Goal: Transaction & Acquisition: Obtain resource

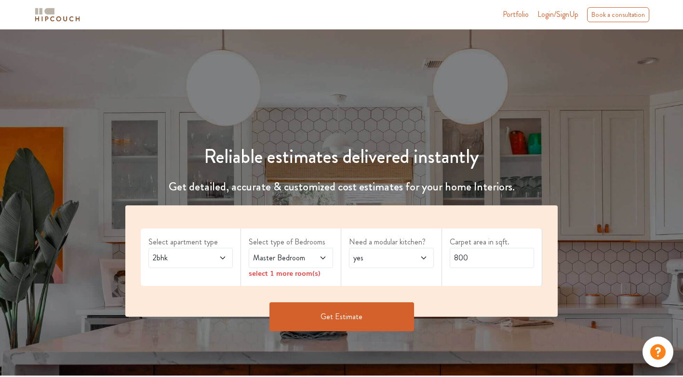
scroll to position [96, 0]
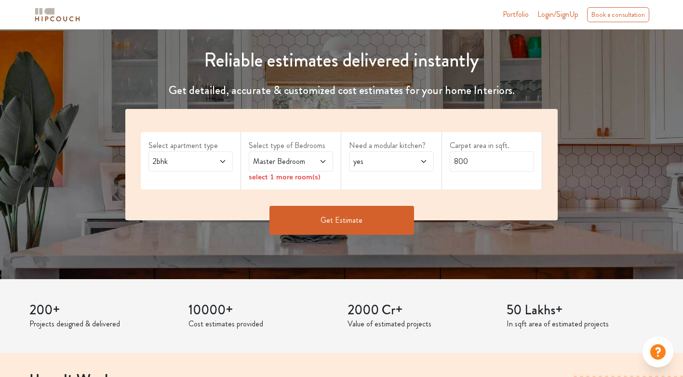
click at [278, 165] on span "Master Bedroom" at bounding box center [279, 162] width 57 height 12
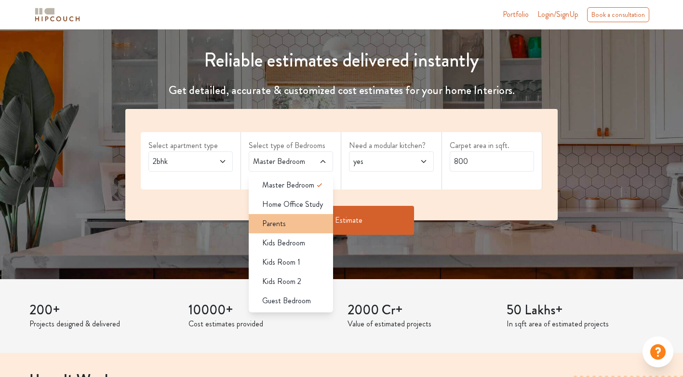
click at [281, 230] on li "Parents" at bounding box center [291, 223] width 84 height 19
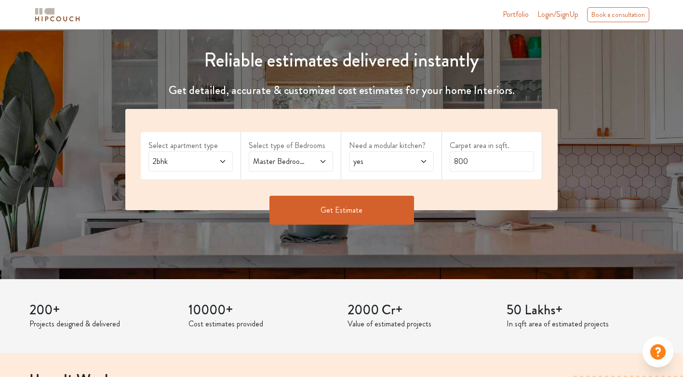
click at [393, 164] on span "yes" at bounding box center [379, 162] width 57 height 12
click at [413, 164] on span at bounding box center [417, 162] width 19 height 12
click at [477, 164] on input "800" at bounding box center [492, 161] width 84 height 20
drag, startPoint x: 494, startPoint y: 162, endPoint x: 427, endPoint y: 167, distance: 67.2
click at [427, 167] on div "Select apartment type 2bhk Select type of Bedrooms Master Bedroom,Parents Need …" at bounding box center [341, 159] width 432 height 101
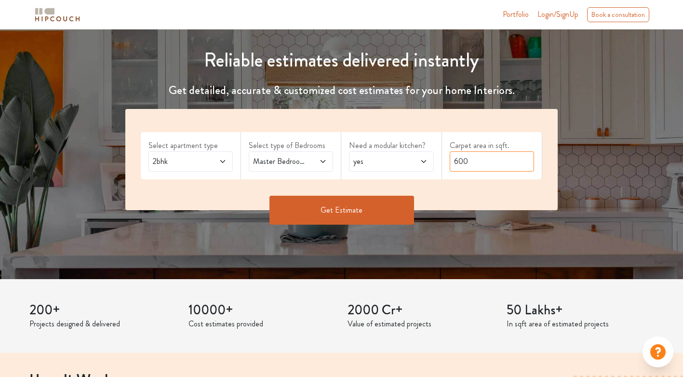
type input "600"
click at [374, 205] on button "Get Estimate" at bounding box center [341, 210] width 145 height 29
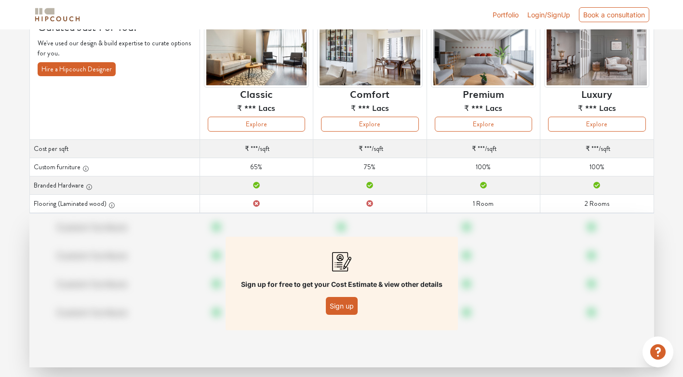
scroll to position [97, 0]
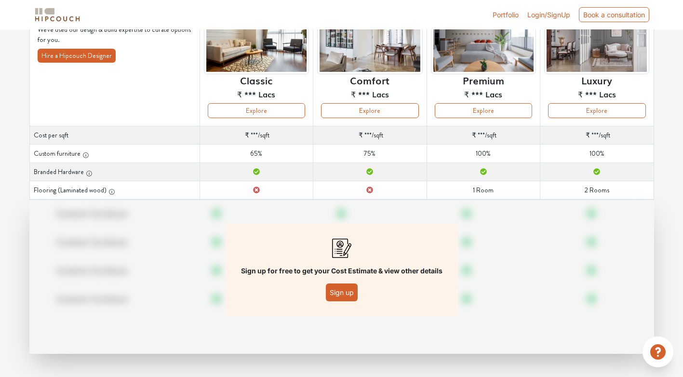
click at [337, 292] on button "Sign up" at bounding box center [342, 292] width 32 height 18
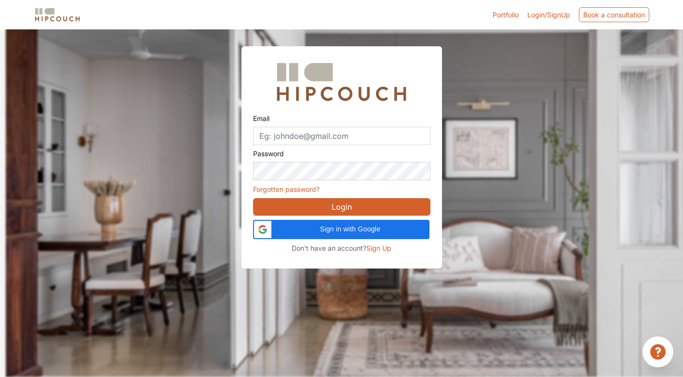
scroll to position [29, 0]
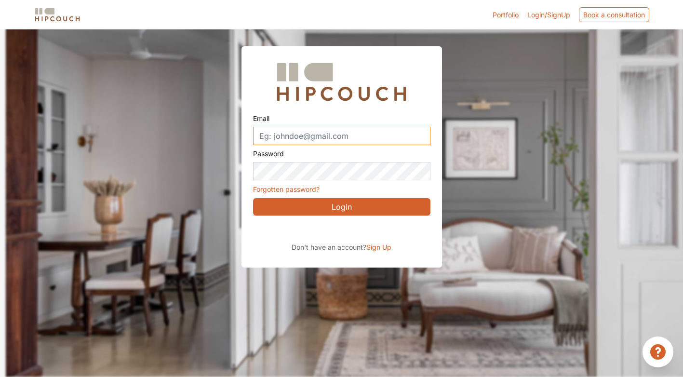
click at [333, 137] on input "Email" at bounding box center [341, 136] width 177 height 18
click at [313, 204] on button "Login" at bounding box center [341, 206] width 177 height 17
click at [311, 137] on input "Email" at bounding box center [341, 136] width 177 height 18
type input "[EMAIL_ADDRESS][DOMAIN_NAME]"
click at [376, 199] on button "Login" at bounding box center [341, 206] width 177 height 17
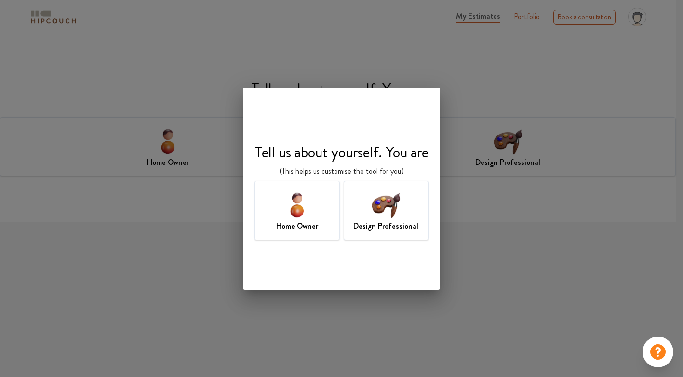
click at [390, 218] on img at bounding box center [385, 204] width 31 height 31
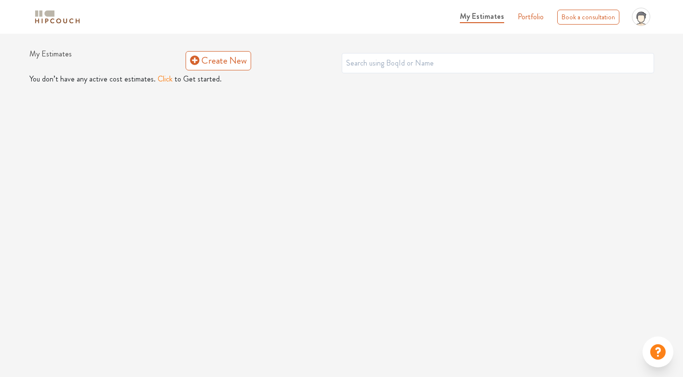
click at [163, 80] on button "Click" at bounding box center [165, 79] width 15 height 12
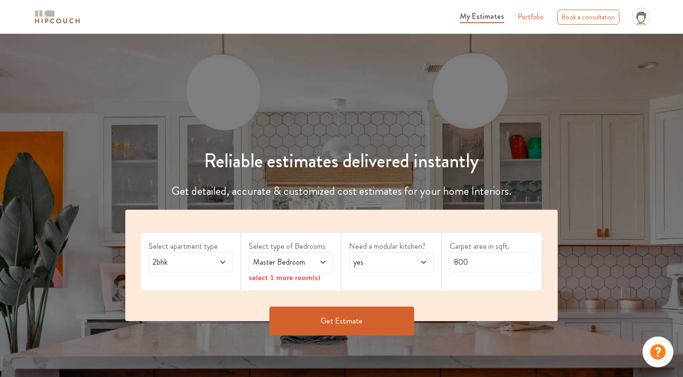
click at [309, 260] on span at bounding box center [317, 262] width 19 height 12
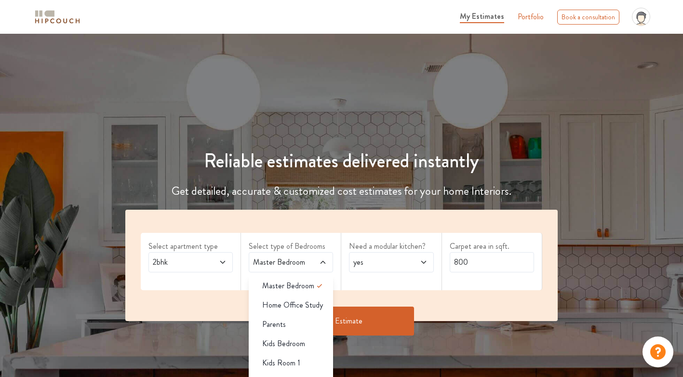
click at [297, 322] on div "Parents" at bounding box center [293, 325] width 79 height 12
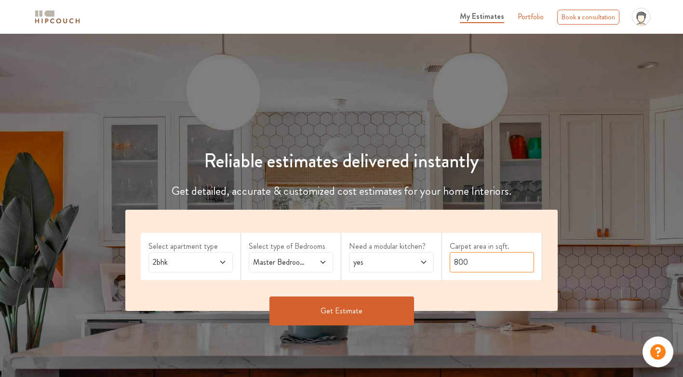
drag, startPoint x: 477, startPoint y: 266, endPoint x: 426, endPoint y: 259, distance: 52.1
click at [426, 259] on div "Select apartment type 2bhk Select type of Bedrooms Master Bedroom,Parents Need …" at bounding box center [341, 260] width 432 height 101
type input "600"
click at [371, 307] on button "Get Estimate" at bounding box center [341, 310] width 145 height 29
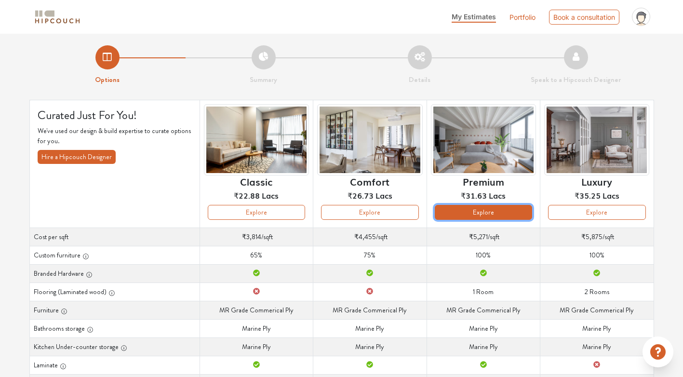
click at [474, 213] on button "Explore" at bounding box center [483, 212] width 97 height 15
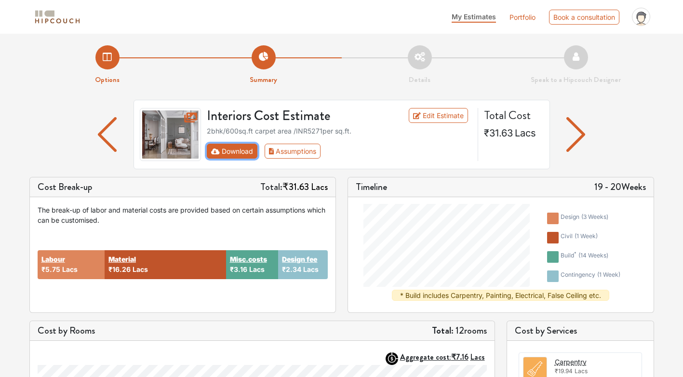
click at [241, 150] on button "Download" at bounding box center [232, 151] width 51 height 15
click at [448, 116] on link "Edit Estimate" at bounding box center [438, 115] width 59 height 15
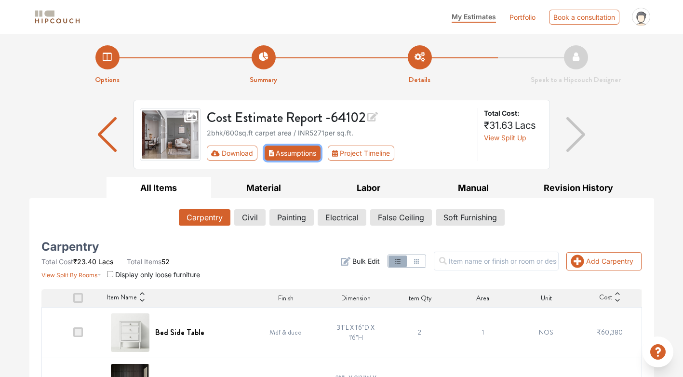
click at [307, 155] on button "Assumptions" at bounding box center [293, 153] width 56 height 15
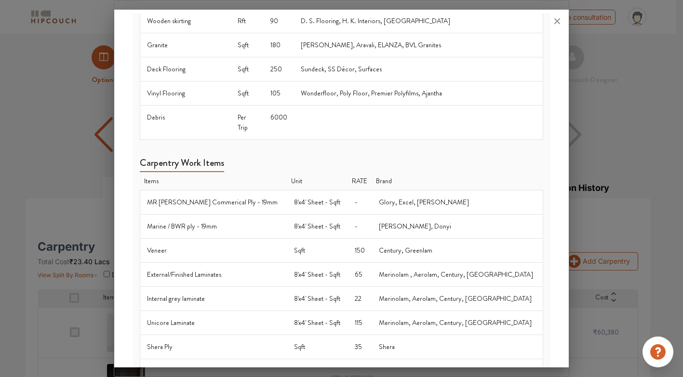
scroll to position [590, 0]
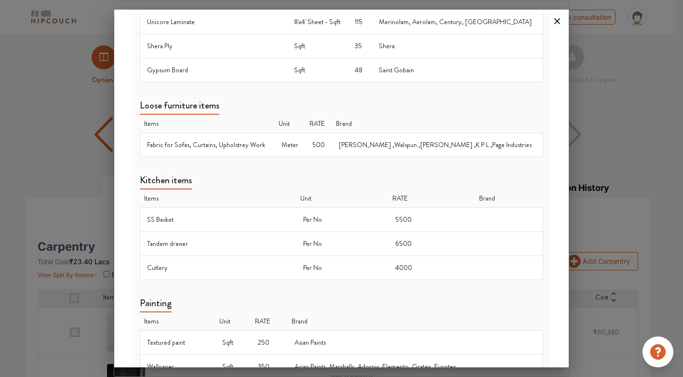
click at [556, 20] on icon at bounding box center [557, 21] width 6 height 6
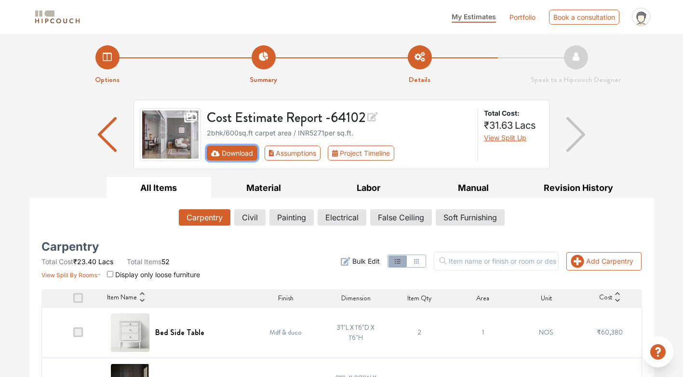
click at [246, 155] on button "Download" at bounding box center [232, 153] width 51 height 15
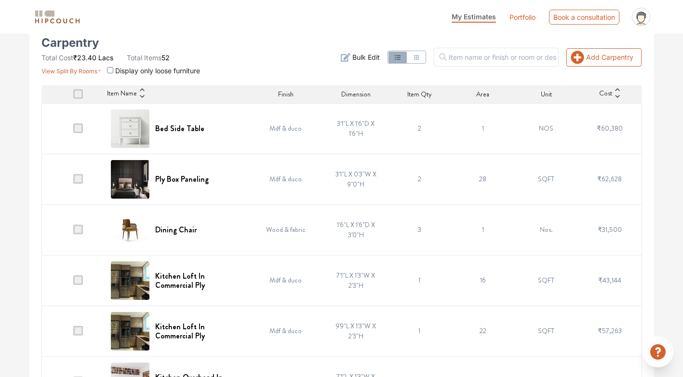
scroll to position [0, 0]
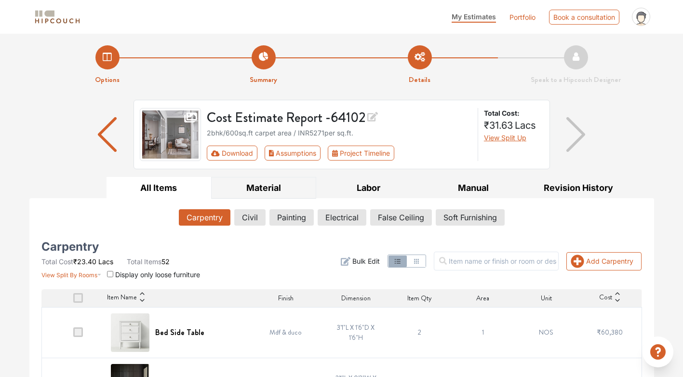
click at [269, 190] on button "Material" at bounding box center [263, 188] width 105 height 22
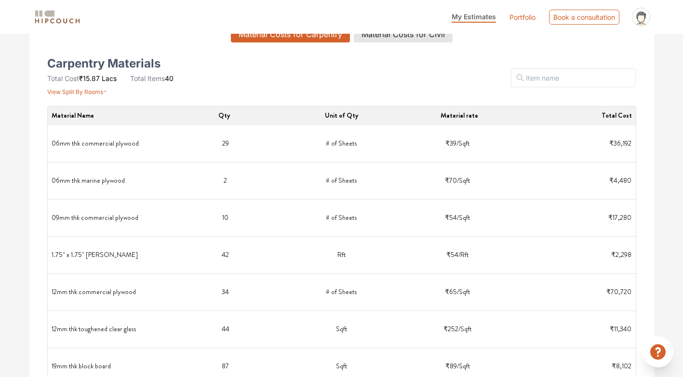
scroll to position [193, 0]
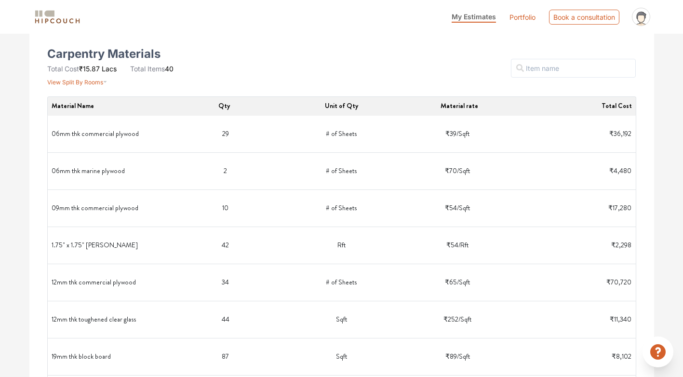
click at [392, 79] on div "Filter" at bounding box center [441, 68] width 401 height 37
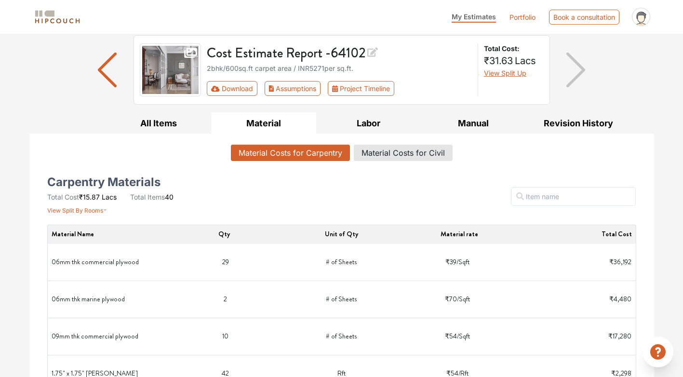
scroll to position [0, 0]
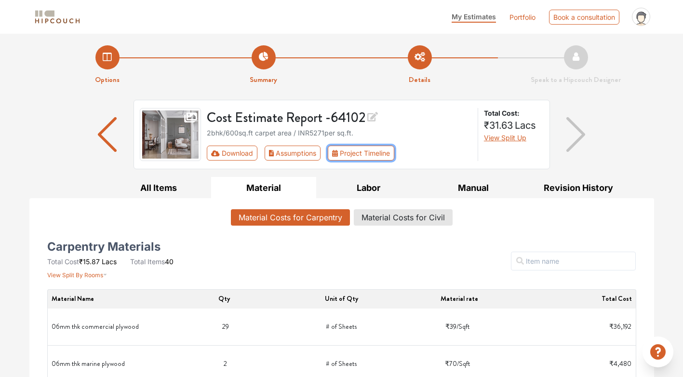
click at [370, 151] on button "Project Timeline" at bounding box center [361, 153] width 67 height 15
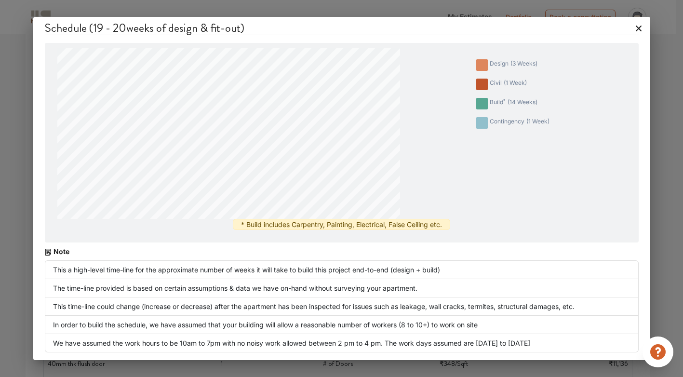
scroll to position [337, 0]
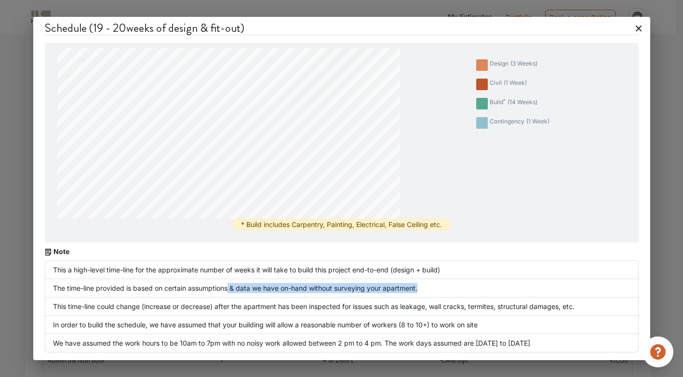
drag, startPoint x: 242, startPoint y: 289, endPoint x: 442, endPoint y: 289, distance: 199.5
click at [442, 289] on li "The time-line provided is based on certain assumptions & data we have on-hand w…" at bounding box center [342, 288] width 594 height 18
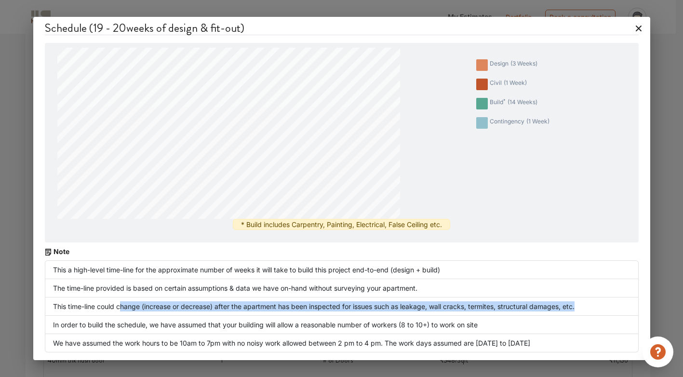
drag, startPoint x: 120, startPoint y: 308, endPoint x: 596, endPoint y: 306, distance: 475.7
click at [596, 306] on li "This time-line could change (increase or decrease) after the apartment has been…" at bounding box center [342, 306] width 594 height 18
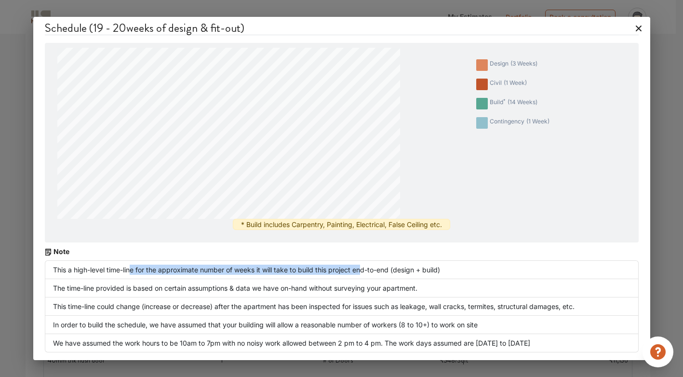
drag, startPoint x: 130, startPoint y: 268, endPoint x: 365, endPoint y: 271, distance: 235.2
click at [365, 271] on li "This a high-level time-line for the approximate number of weeks it will take to…" at bounding box center [342, 269] width 594 height 19
drag, startPoint x: 365, startPoint y: 271, endPoint x: 362, endPoint y: 311, distance: 40.1
click at [364, 310] on li "This time-line could change (increase or decrease) after the apartment has been…" at bounding box center [342, 306] width 594 height 18
click at [641, 28] on icon at bounding box center [638, 28] width 15 height 15
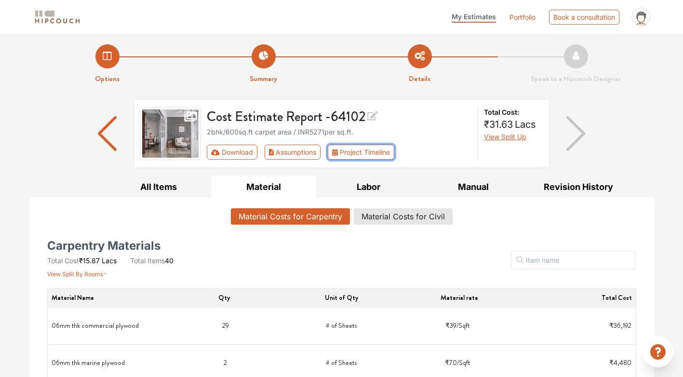
scroll to position [0, 0]
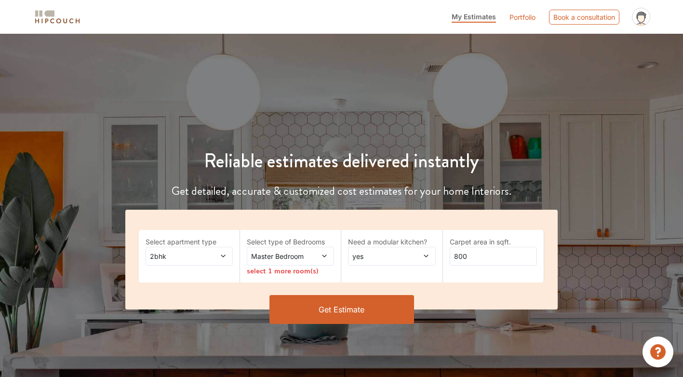
click at [293, 256] on span "Master Bedroom" at bounding box center [278, 256] width 59 height 10
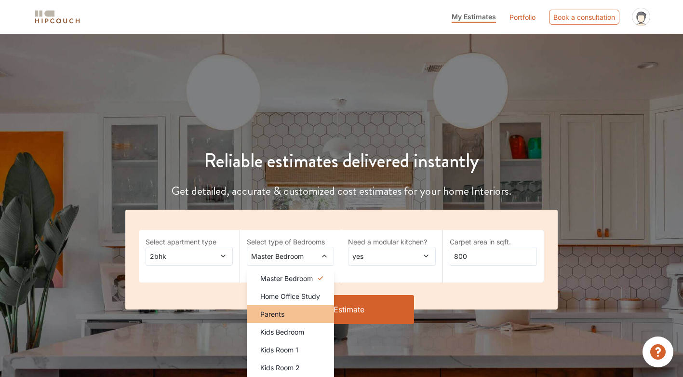
click at [288, 315] on div "Parents" at bounding box center [293, 314] width 81 height 10
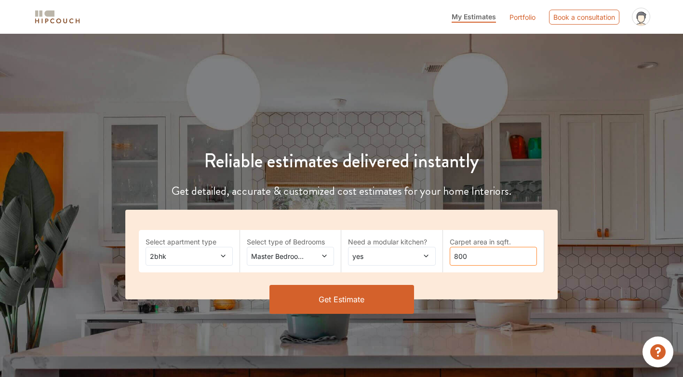
drag, startPoint x: 495, startPoint y: 261, endPoint x: 413, endPoint y: 267, distance: 82.6
click at [401, 267] on div "Select apartment type 2bhk Select type of Bedrooms Master Bedroom,Parents Need …" at bounding box center [341, 255] width 432 height 90
type input "600"
click at [374, 298] on button "Get Estimate" at bounding box center [341, 299] width 145 height 29
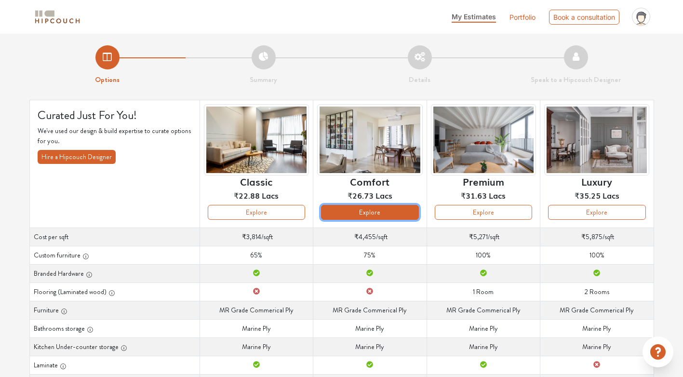
click at [366, 211] on button "Explore" at bounding box center [369, 212] width 97 height 15
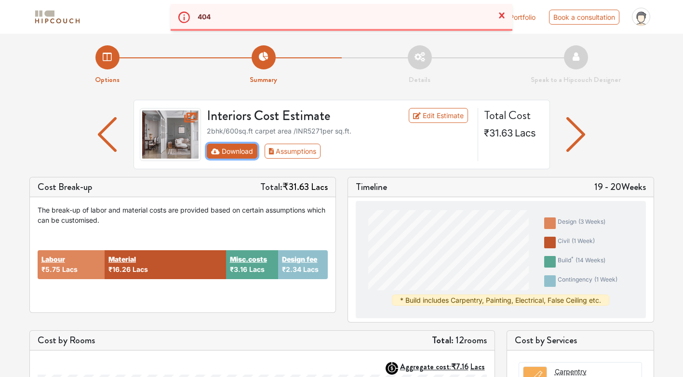
click at [244, 150] on button "Download" at bounding box center [232, 151] width 51 height 15
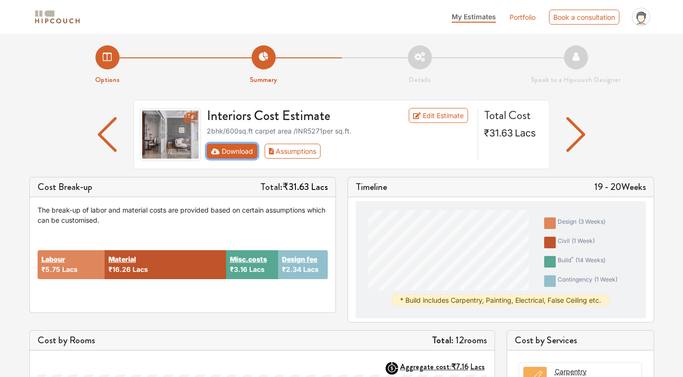
click at [225, 154] on button "Download" at bounding box center [232, 151] width 51 height 15
click at [216, 150] on icon "First group" at bounding box center [215, 151] width 9 height 6
click at [227, 147] on button "Download" at bounding box center [232, 151] width 51 height 15
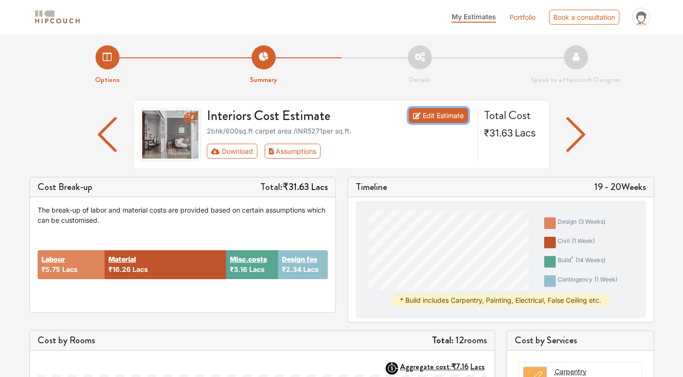
click at [449, 116] on link "Edit Estimate" at bounding box center [438, 115] width 59 height 15
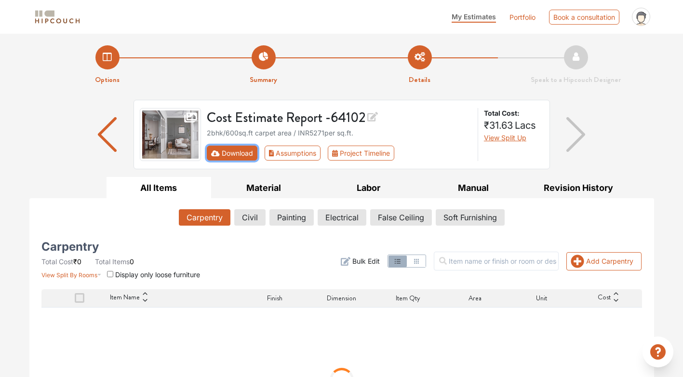
click at [241, 151] on button "Download" at bounding box center [232, 153] width 51 height 15
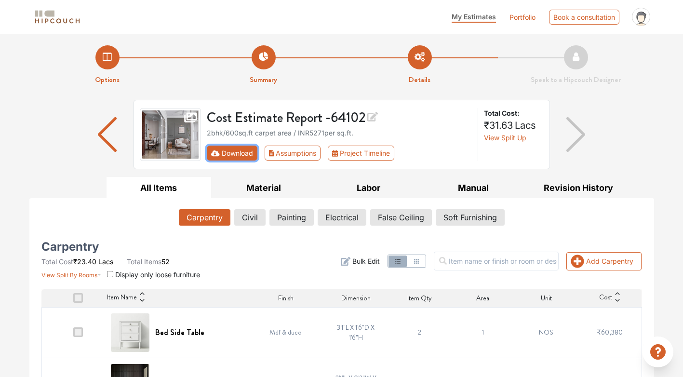
click at [243, 152] on button "Download" at bounding box center [232, 153] width 51 height 15
click at [303, 158] on button "Assumptions" at bounding box center [293, 153] width 56 height 15
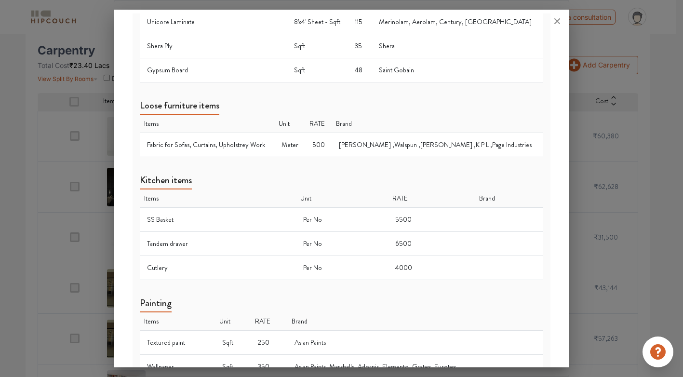
scroll to position [337, 0]
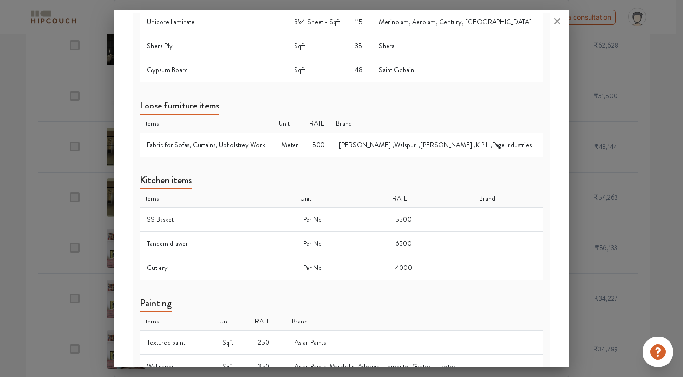
click at [34, 143] on div at bounding box center [341, 188] width 683 height 377
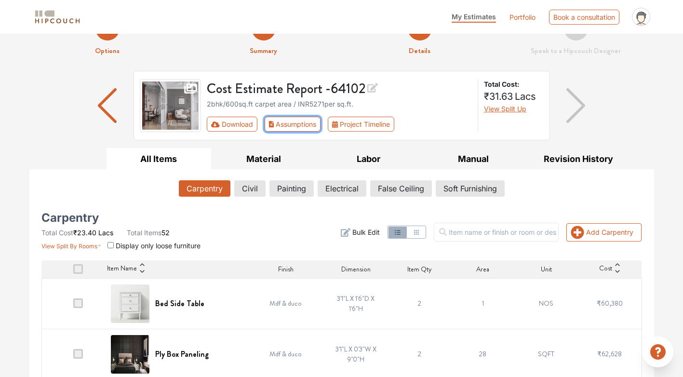
scroll to position [0, 0]
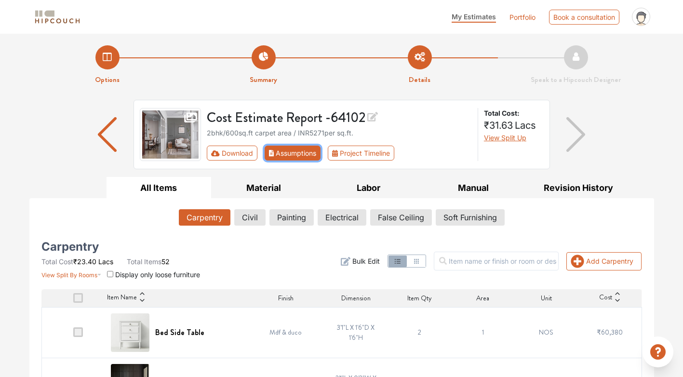
click at [281, 153] on button "Assumptions" at bounding box center [293, 153] width 56 height 15
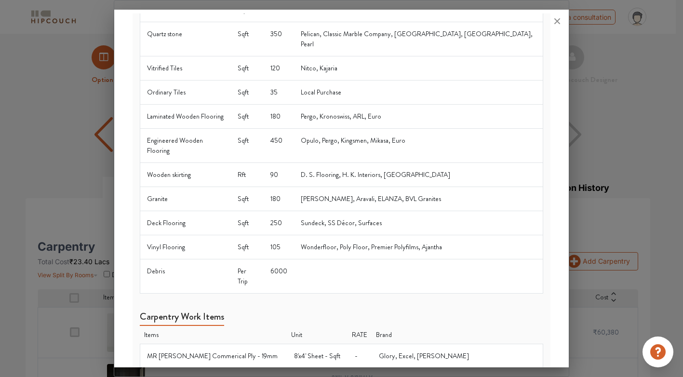
scroll to position [289, 0]
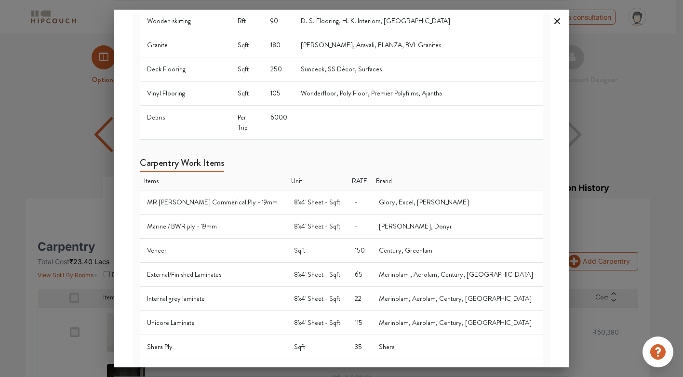
click at [559, 24] on icon at bounding box center [556, 20] width 15 height 15
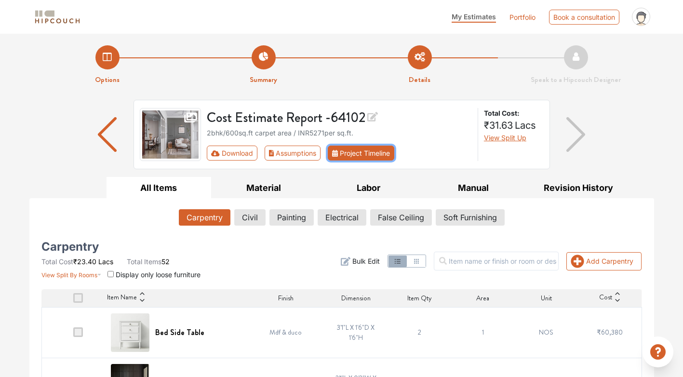
click at [359, 154] on button "Project Timeline" at bounding box center [361, 153] width 67 height 15
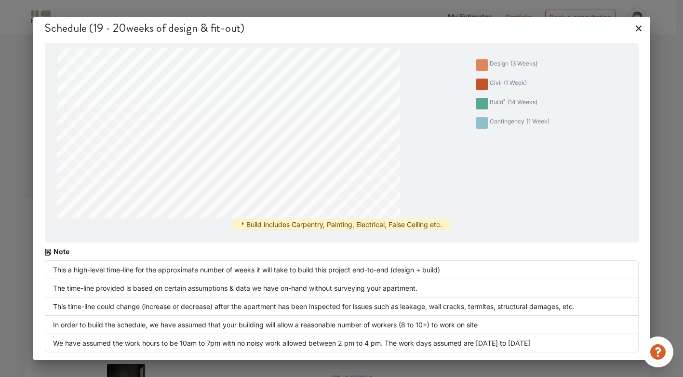
click at [637, 27] on icon at bounding box center [639, 29] width 6 height 6
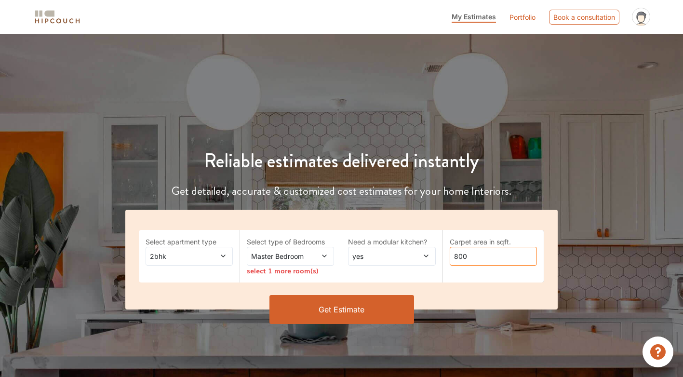
drag, startPoint x: 468, startPoint y: 254, endPoint x: 589, endPoint y: 163, distance: 151.9
click at [424, 258] on div "Select apartment type 2bhk Select type of Bedrooms Master Bedroom select 1 more…" at bounding box center [341, 260] width 432 height 100
type input "600"
click at [321, 257] on span at bounding box center [318, 256] width 20 height 10
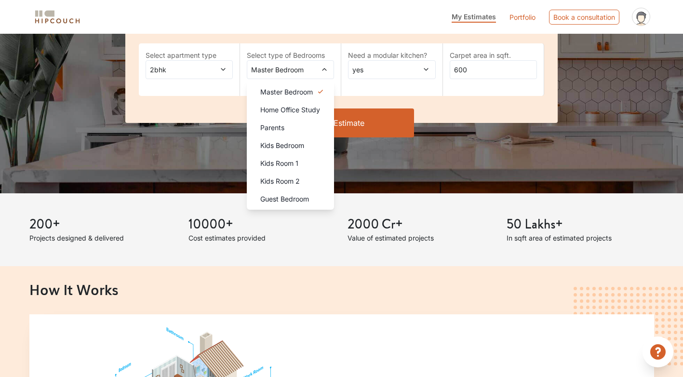
scroll to position [193, 0]
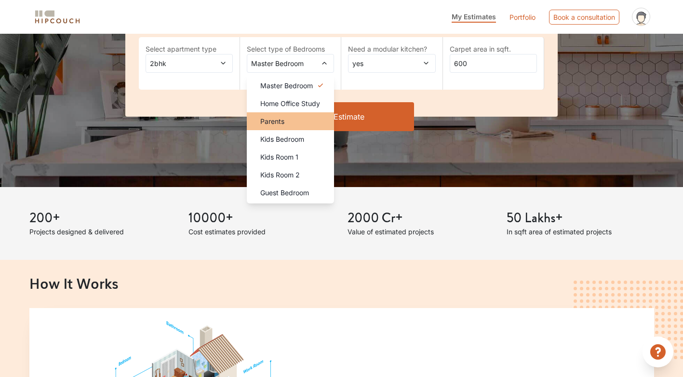
click at [297, 124] on div "Parents" at bounding box center [293, 121] width 81 height 10
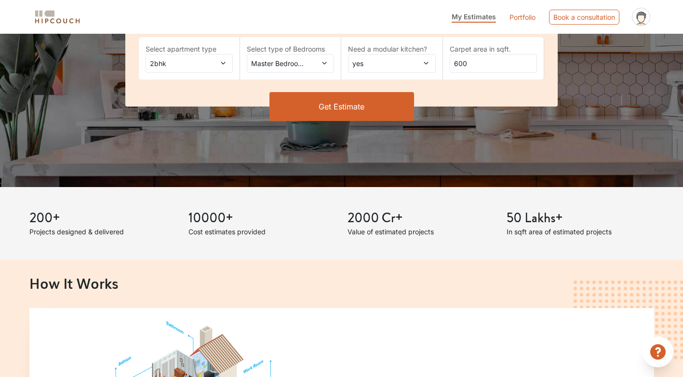
click at [345, 108] on button "Get Estimate" at bounding box center [341, 106] width 145 height 29
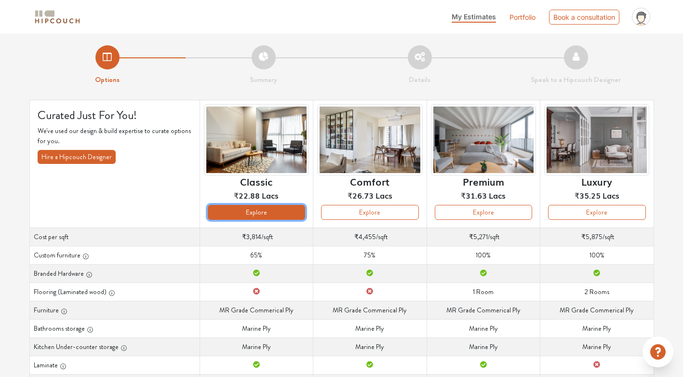
click at [259, 212] on button "Explore" at bounding box center [256, 212] width 97 height 15
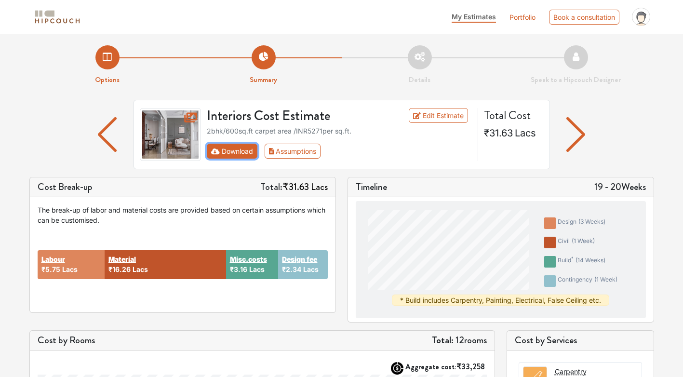
drag, startPoint x: 237, startPoint y: 147, endPoint x: 253, endPoint y: 147, distance: 15.4
click at [237, 147] on button "Download" at bounding box center [232, 151] width 51 height 15
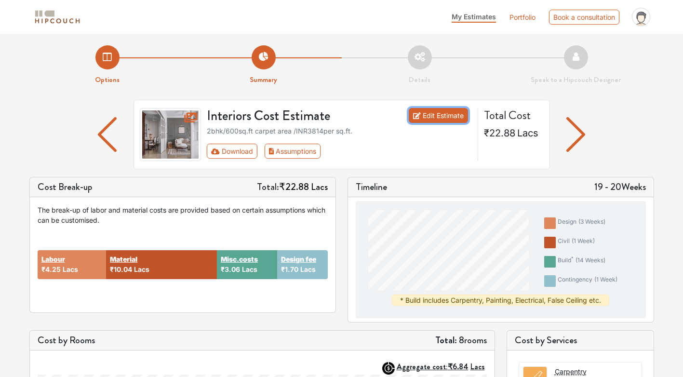
click at [452, 115] on link "Edit Estimate" at bounding box center [438, 115] width 59 height 15
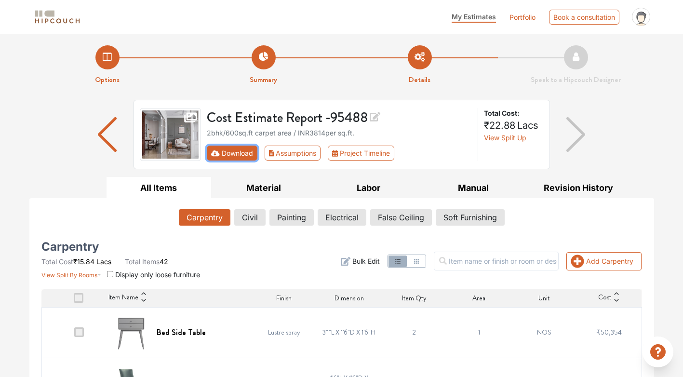
click at [229, 151] on button "Download" at bounding box center [232, 153] width 51 height 15
click at [516, 140] on span "View Split Up" at bounding box center [505, 138] width 42 height 8
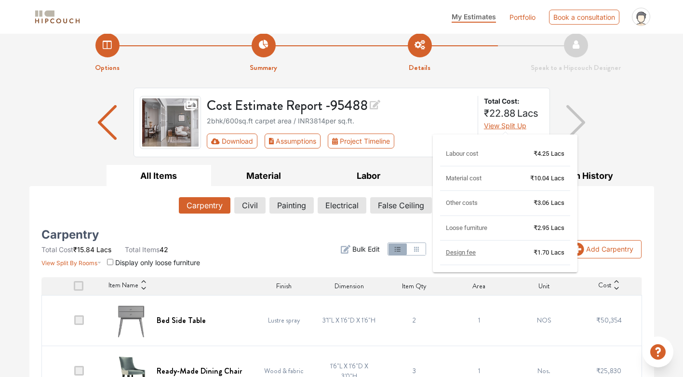
scroll to position [48, 0]
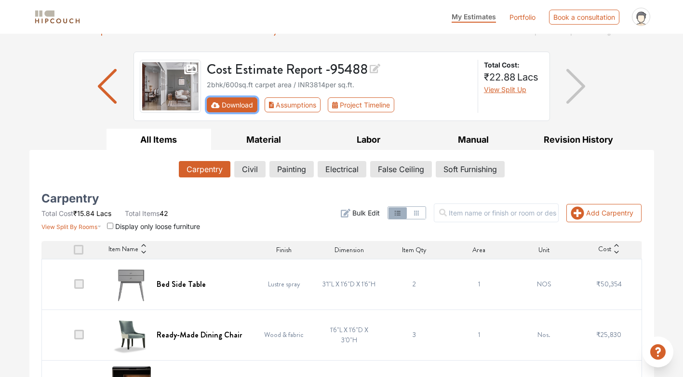
click at [235, 103] on button "Download" at bounding box center [232, 104] width 51 height 15
click at [231, 111] on button "Download" at bounding box center [232, 104] width 51 height 15
click at [231, 107] on button "Download" at bounding box center [232, 104] width 51 height 15
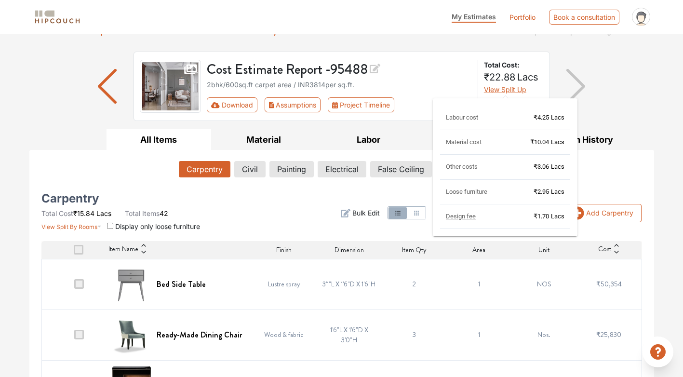
click at [499, 89] on span "View Split Up" at bounding box center [505, 89] width 42 height 8
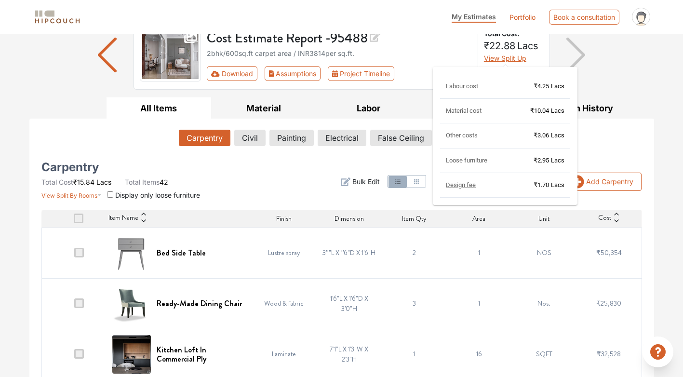
scroll to position [96, 0]
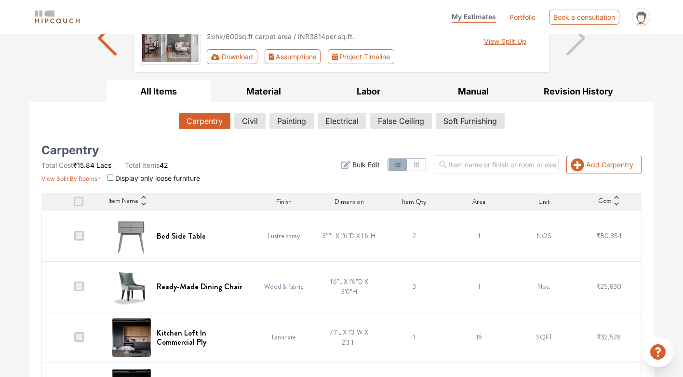
click at [420, 43] on div "Cost Estimate Report - 95488 2bhk / 600 sq.ft carpet area / INR 3814 per sq.ft.…" at bounding box center [339, 38] width 277 height 53
click at [420, 119] on button "False Ceiling" at bounding box center [401, 121] width 61 height 16
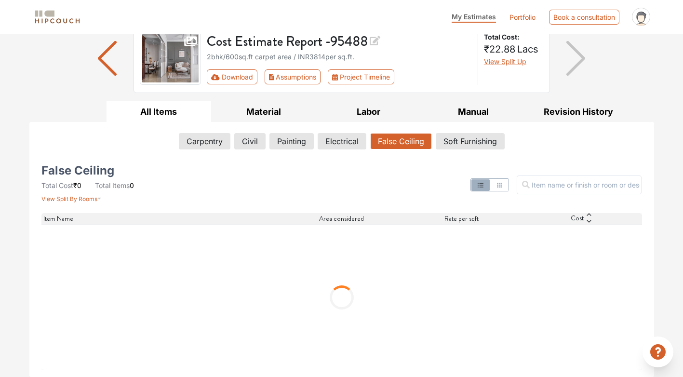
scroll to position [83, 0]
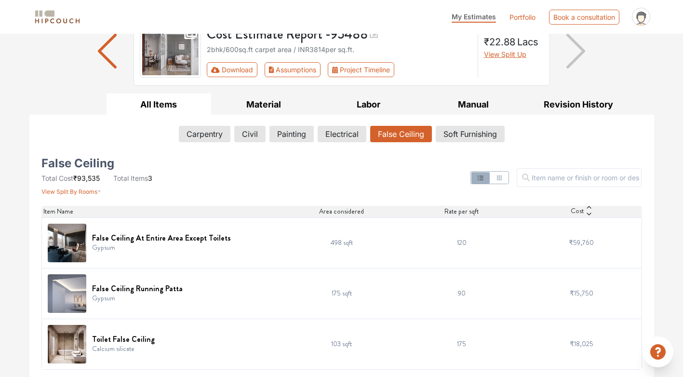
click at [0, 154] on html "My Estimates Portfolio Book a consultation profile pic Upload Boq Logout Option…" at bounding box center [341, 105] width 683 height 377
click at [455, 137] on button "Soft Furnishing" at bounding box center [470, 134] width 68 height 16
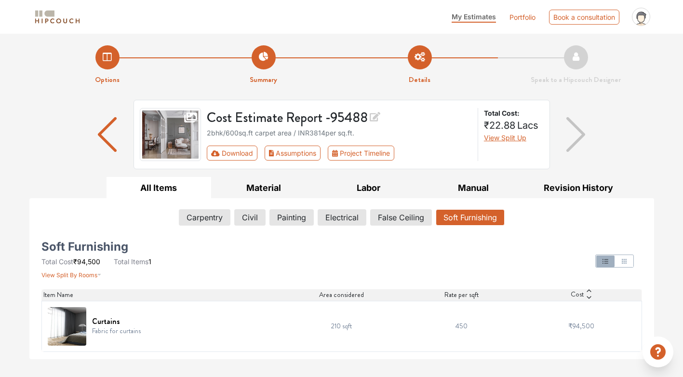
scroll to position [0, 0]
click at [339, 219] on button "Electrical" at bounding box center [342, 217] width 48 height 16
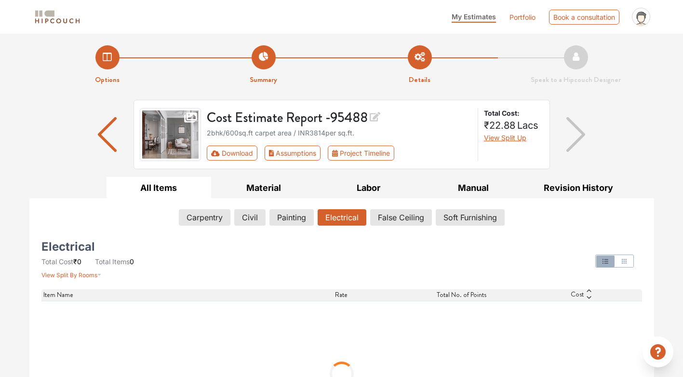
click at [321, 269] on div at bounding box center [444, 261] width 408 height 37
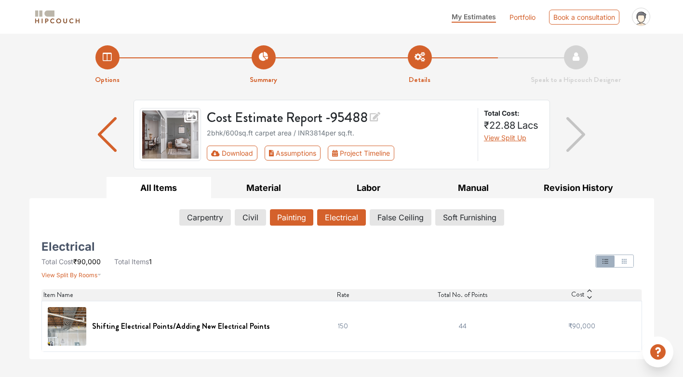
click at [294, 218] on button "Painting" at bounding box center [291, 217] width 43 height 16
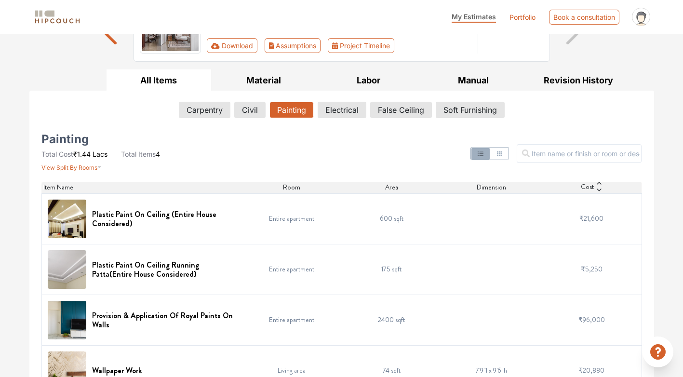
scroll to position [134, 0]
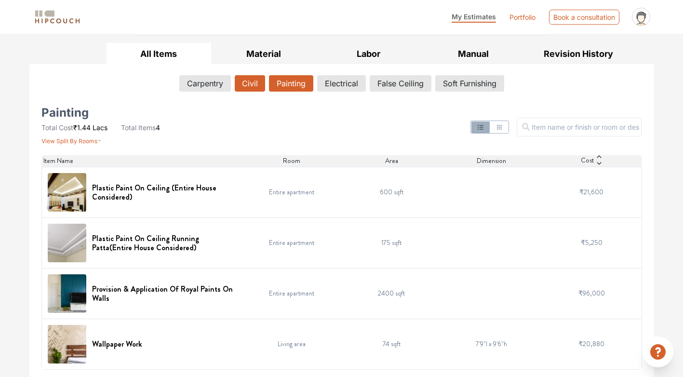
click at [250, 82] on button "Civil" at bounding box center [250, 83] width 30 height 16
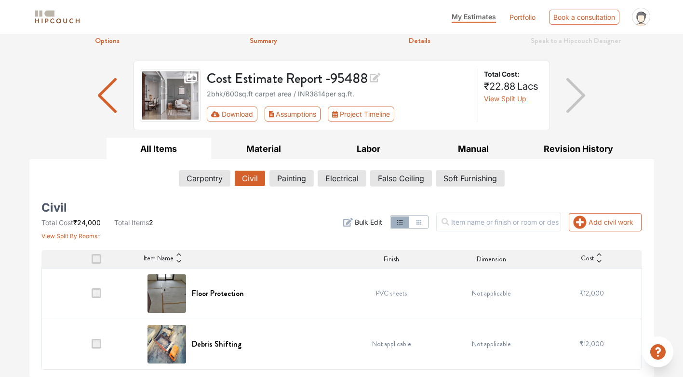
scroll to position [39, 0]
